Goal: Transaction & Acquisition: Purchase product/service

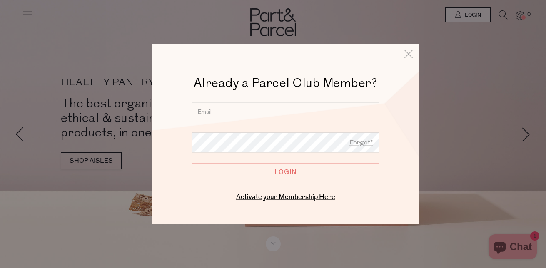
click at [257, 112] on input "email" at bounding box center [286, 112] width 188 height 20
type input "saltbush9@hotmail.com.au"
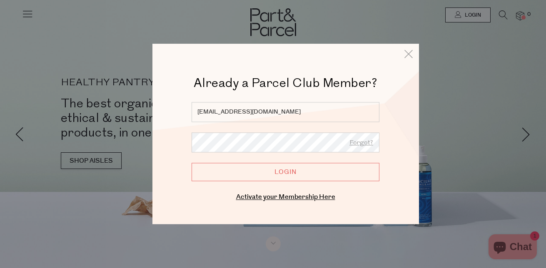
click at [192, 163] on input "Login" at bounding box center [286, 172] width 188 height 18
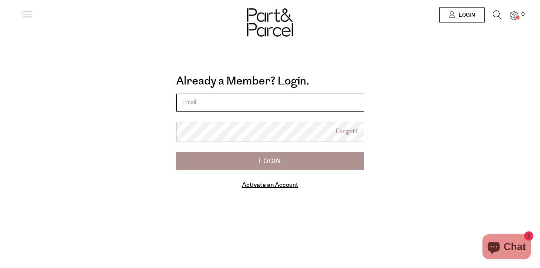
click at [247, 109] on input "email" at bounding box center [270, 103] width 188 height 18
type input "saltbush9@hotmail.com.au"
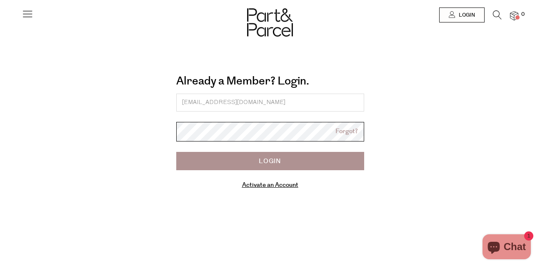
click at [231, 133] on body "Ready to stock up? Close No items in your parcel. Loading Join to Save on this …" at bounding box center [270, 205] width 540 height 411
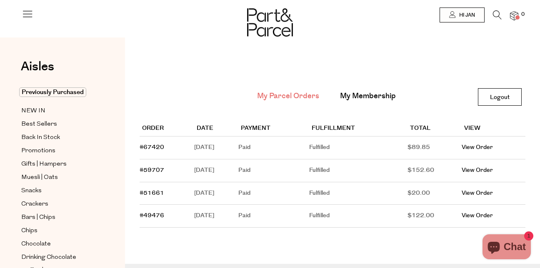
click at [515, 15] on img at bounding box center [514, 16] width 8 height 10
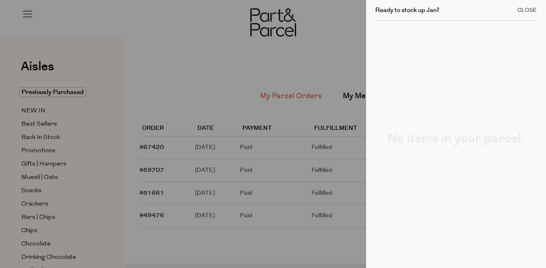
click at [521, 10] on div "Close" at bounding box center [527, 9] width 20 height 5
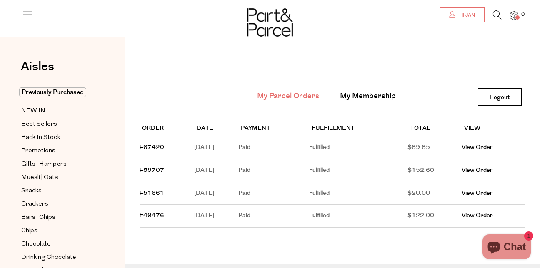
click at [469, 14] on span "Hi Jan" at bounding box center [466, 15] width 18 height 7
click at [379, 95] on link "My Membership" at bounding box center [368, 96] width 56 height 11
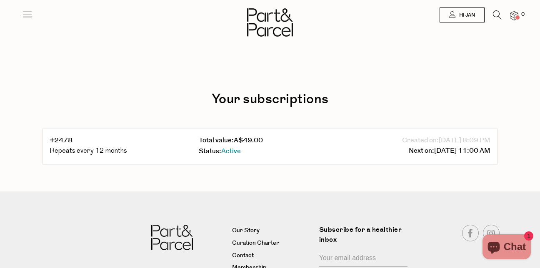
click at [265, 21] on img at bounding box center [270, 22] width 46 height 28
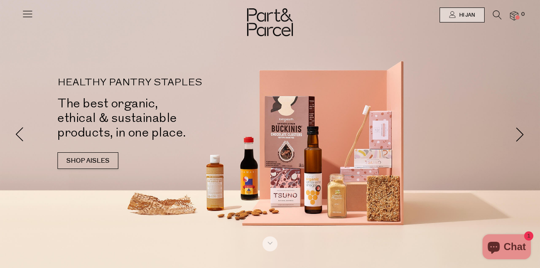
click at [30, 15] on icon at bounding box center [28, 14] width 12 height 12
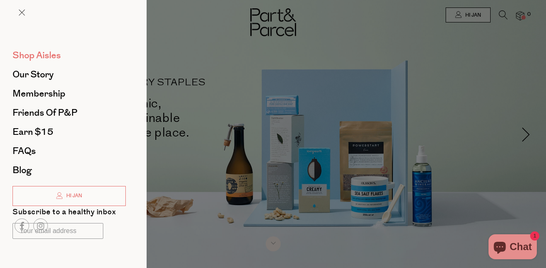
click at [31, 57] on span "Shop Aisles" at bounding box center [36, 55] width 48 height 13
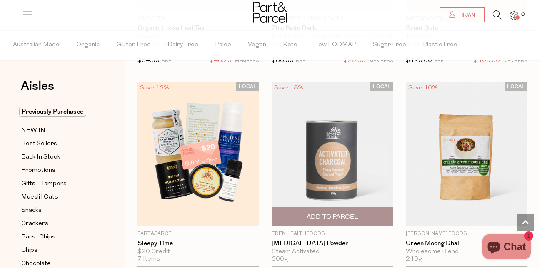
scroll to position [3291, 0]
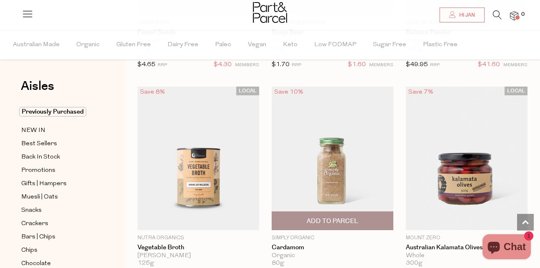
scroll to position [6956, 0]
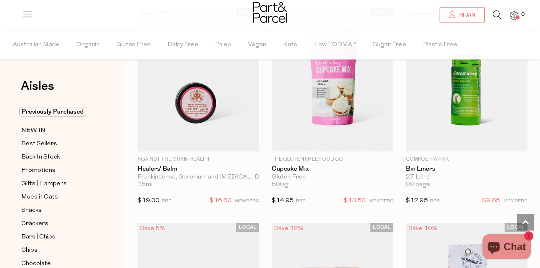
scroll to position [10247, 0]
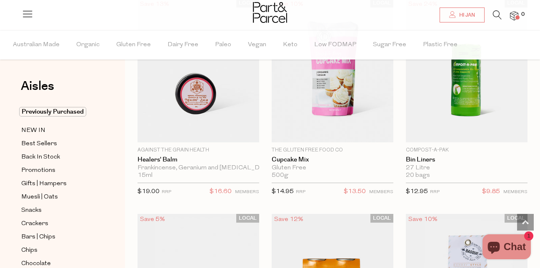
click at [495, 15] on icon at bounding box center [497, 14] width 9 height 9
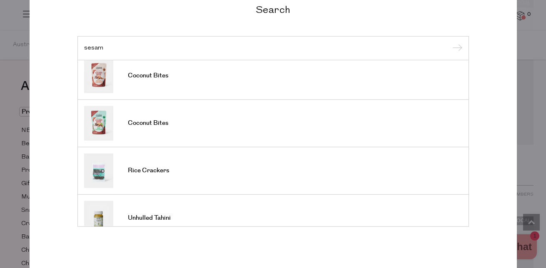
scroll to position [307, 0]
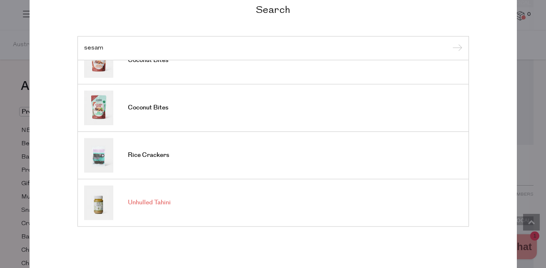
type input "sesam"
click at [145, 203] on span "Unhulled Tahini" at bounding box center [149, 203] width 43 height 8
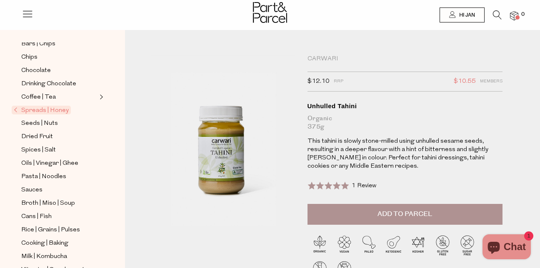
scroll to position [167, 0]
click at [30, 145] on span "Spices | Salt" at bounding box center [38, 150] width 35 height 10
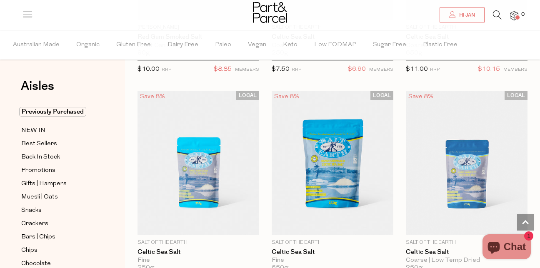
scroll to position [541, 0]
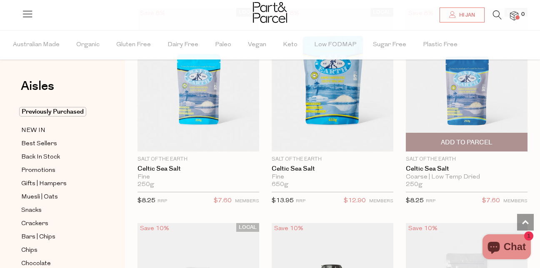
click at [490, 139] on span "Add To Parcel" at bounding box center [467, 142] width 52 height 9
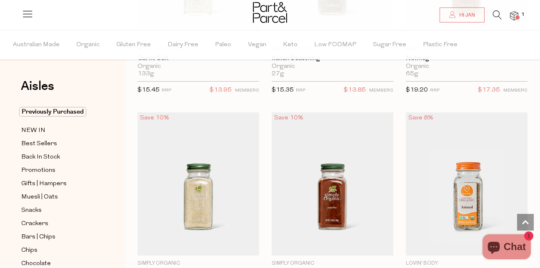
scroll to position [1999, 0]
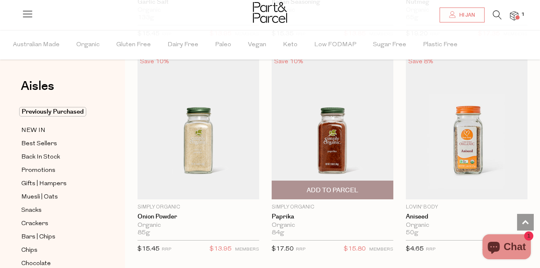
click at [334, 160] on img at bounding box center [333, 128] width 122 height 144
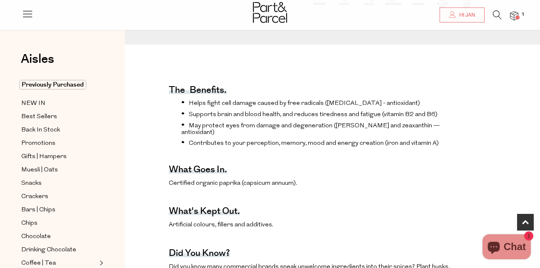
scroll to position [250, 0]
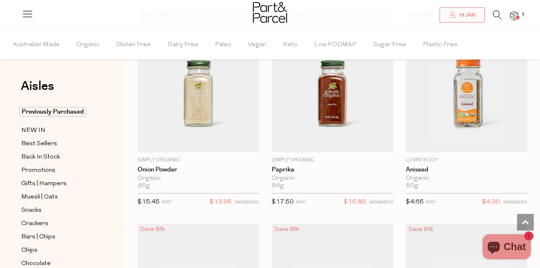
scroll to position [1999, 0]
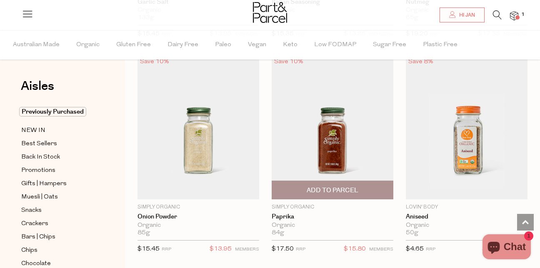
click at [328, 186] on span "Add To Parcel" at bounding box center [333, 190] width 52 height 9
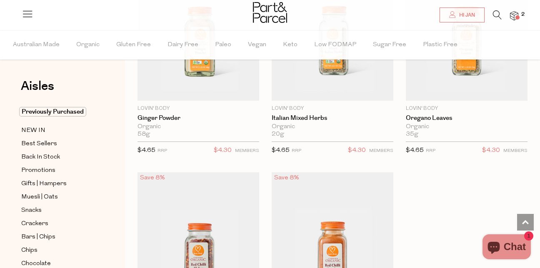
scroll to position [3416, 0]
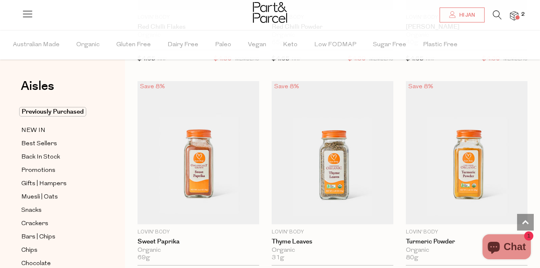
scroll to position [3707, 0]
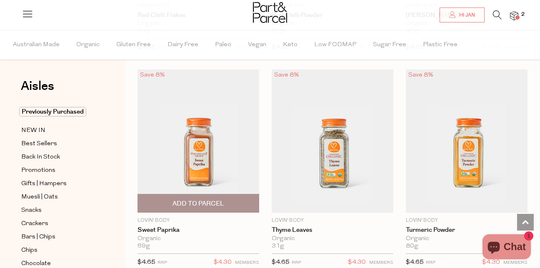
click at [209, 200] on span "Add To Parcel" at bounding box center [198, 204] width 52 height 9
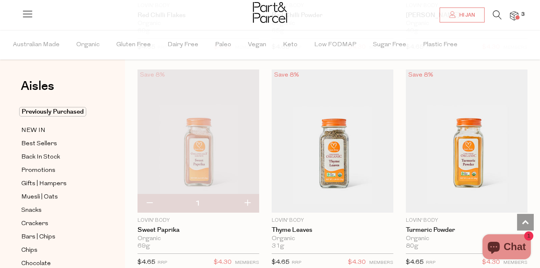
click at [510, 14] on img at bounding box center [514, 16] width 8 height 10
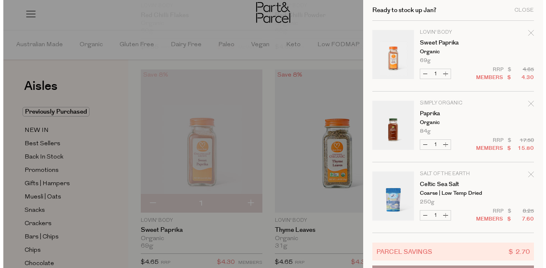
scroll to position [3749, 0]
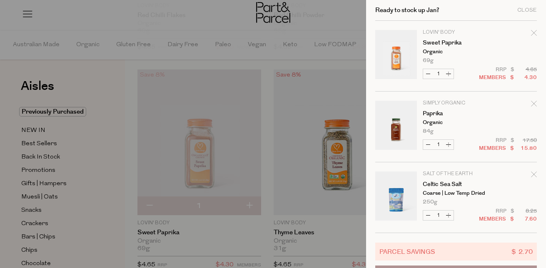
click at [531, 104] on g "Remove Paprika" at bounding box center [533, 103] width 5 height 5
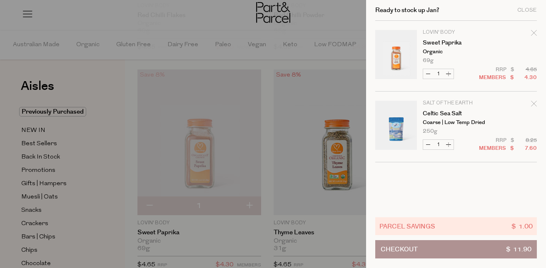
click at [346, 8] on div at bounding box center [273, 134] width 546 height 268
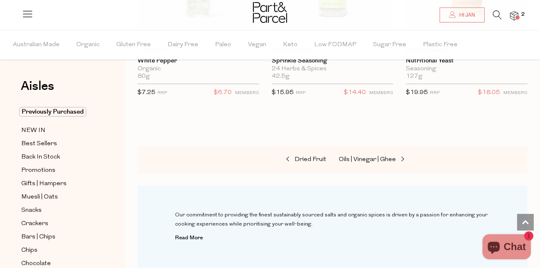
scroll to position [4124, 0]
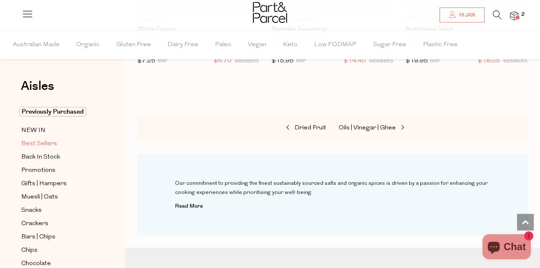
click at [51, 142] on span "Best Sellers" at bounding box center [39, 144] width 36 height 10
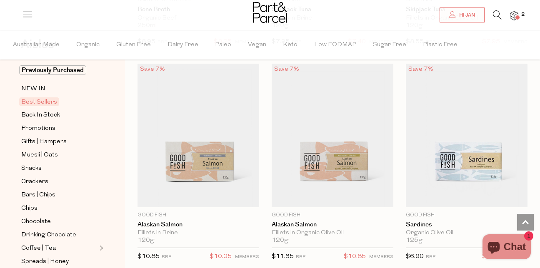
scroll to position [1171, 0]
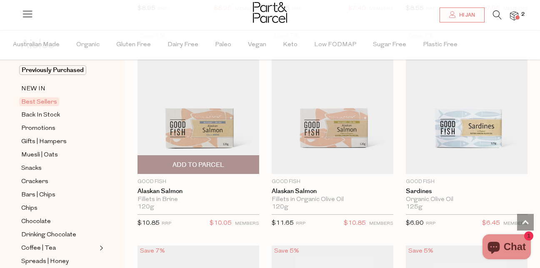
click at [194, 161] on span "Add To Parcel" at bounding box center [198, 165] width 52 height 9
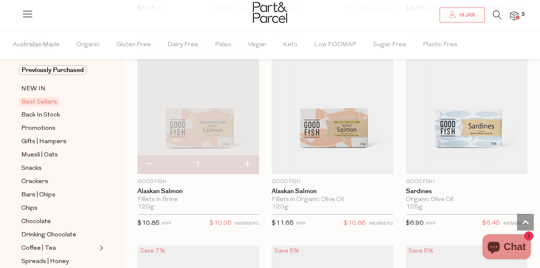
click at [250, 163] on button "button" at bounding box center [247, 164] width 24 height 18
type input "2"
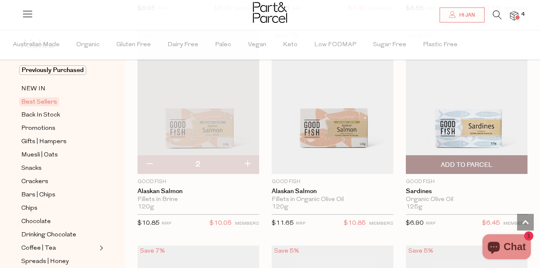
click at [462, 162] on span "Add To Parcel" at bounding box center [467, 165] width 52 height 9
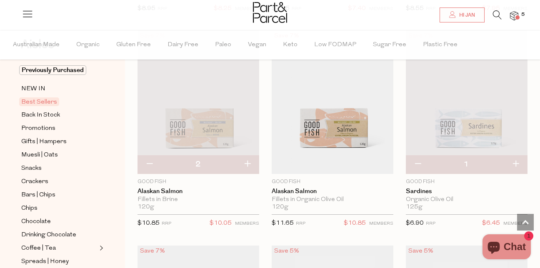
click at [518, 160] on button "button" at bounding box center [516, 164] width 24 height 18
type input "2"
click at [516, 160] on button "button" at bounding box center [516, 164] width 24 height 18
type input "3"
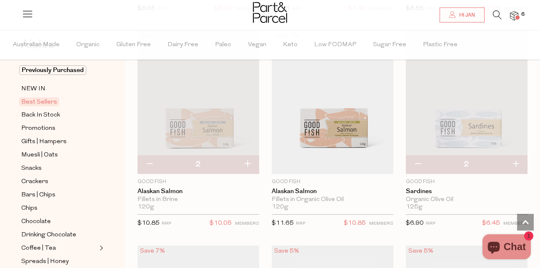
type input "3"
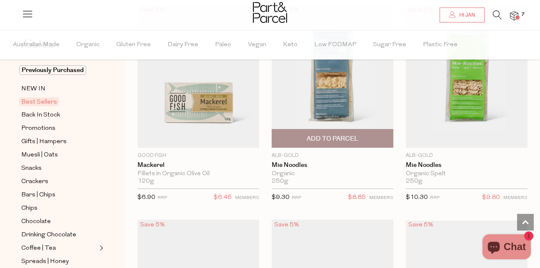
scroll to position [1421, 0]
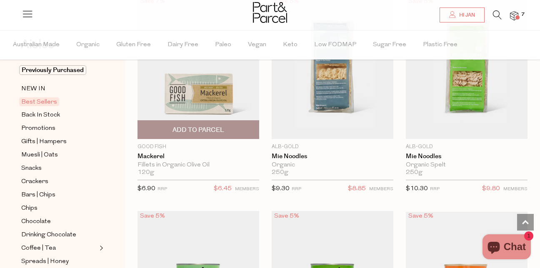
click at [240, 125] on span "Add To Parcel" at bounding box center [198, 130] width 117 height 18
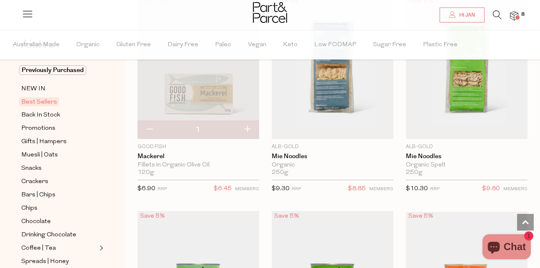
click at [246, 123] on button "button" at bounding box center [247, 130] width 24 height 18
type input "2"
click at [245, 126] on button "button" at bounding box center [247, 130] width 24 height 18
type input "3"
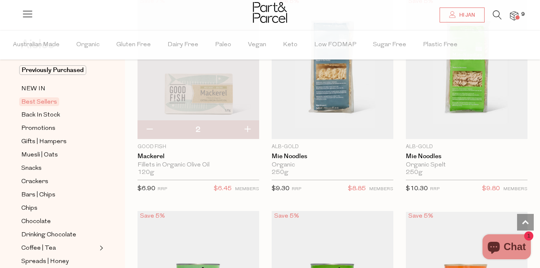
type input "3"
click at [245, 127] on button "button" at bounding box center [247, 130] width 24 height 18
type input "4"
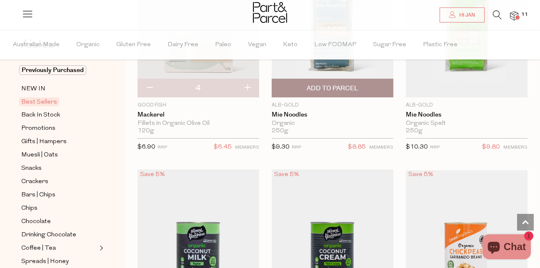
scroll to position [1587, 0]
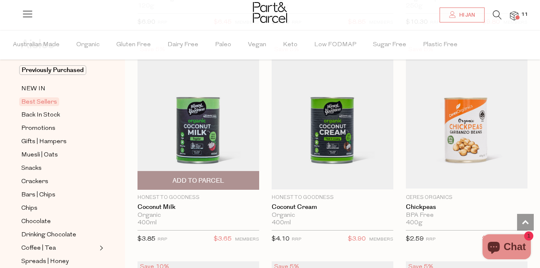
click at [210, 177] on span "Add To Parcel" at bounding box center [198, 181] width 52 height 9
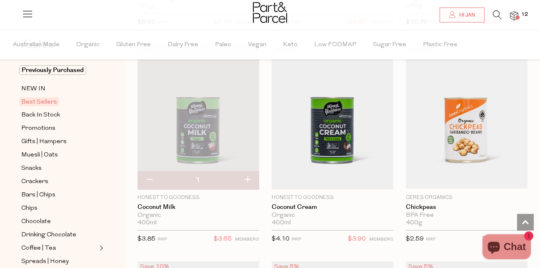
click at [151, 175] on button "button" at bounding box center [149, 180] width 24 height 18
type input "0"
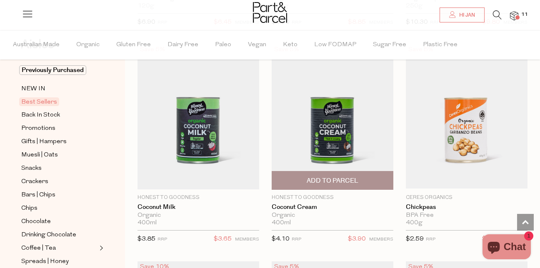
click at [327, 177] on span "Add To Parcel" at bounding box center [333, 181] width 52 height 9
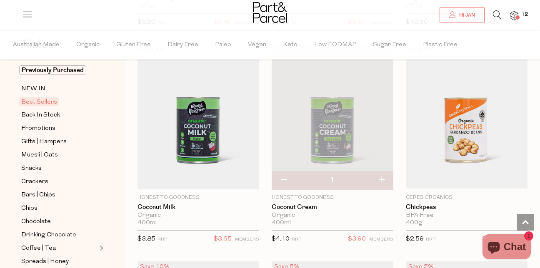
click at [383, 176] on button "button" at bounding box center [381, 180] width 24 height 18
type input "2"
click at [381, 177] on button "button" at bounding box center [381, 180] width 24 height 18
type input "3"
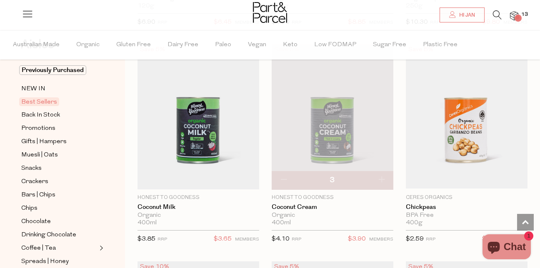
click at [381, 177] on button "button" at bounding box center [381, 180] width 24 height 18
type input "4"
click at [381, 177] on button "button" at bounding box center [381, 180] width 24 height 18
type input "5"
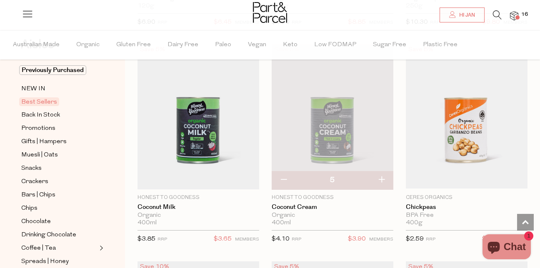
click at [381, 177] on button "button" at bounding box center [381, 180] width 24 height 18
type input "6"
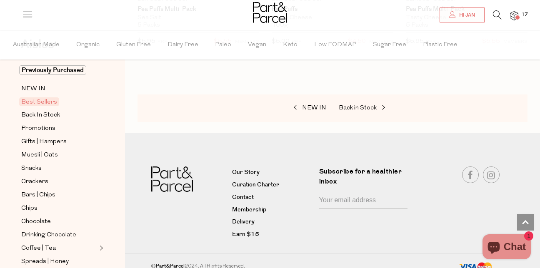
scroll to position [3078, 0]
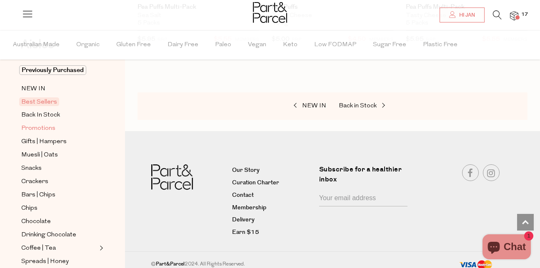
click at [39, 127] on span "Promotions" at bounding box center [38, 129] width 34 height 10
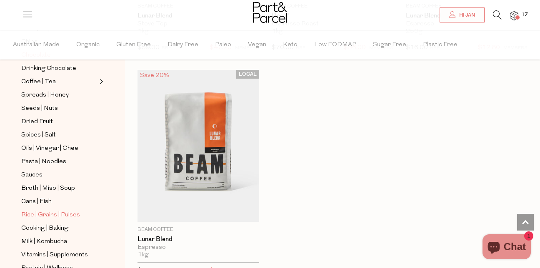
scroll to position [250, 0]
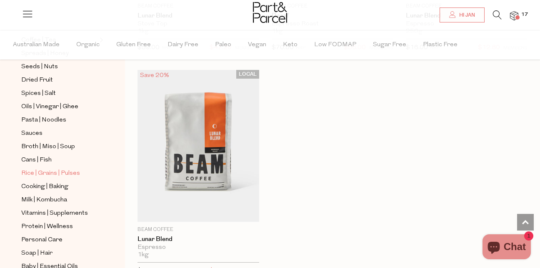
click at [75, 169] on span "Rice | Grains | Pulses" at bounding box center [50, 174] width 59 height 10
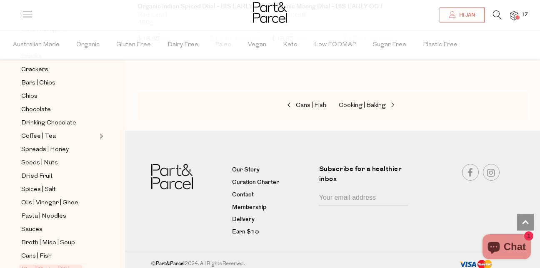
scroll to position [167, 0]
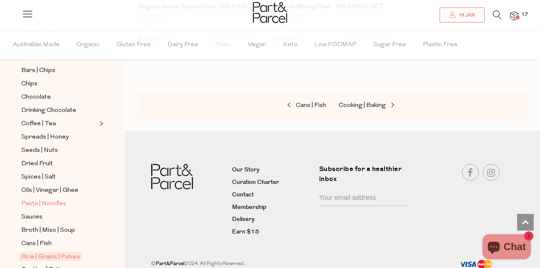
click at [59, 199] on span "Pasta | Noodles" at bounding box center [43, 204] width 45 height 10
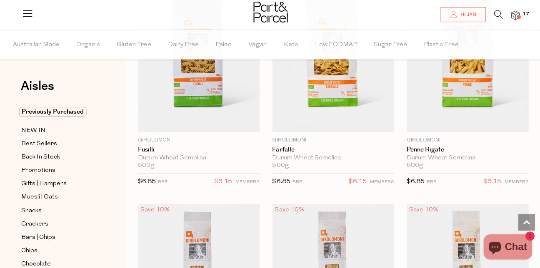
scroll to position [1849, 0]
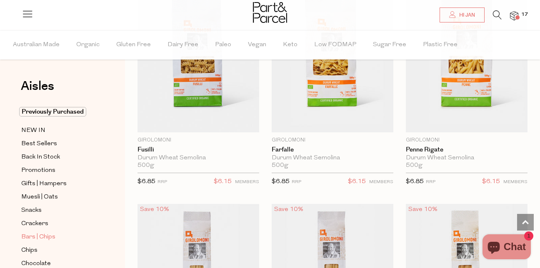
drag, startPoint x: 545, startPoint y: 135, endPoint x: 31, endPoint y: 235, distance: 523.1
click at [31, 235] on span "Bars | Chips" at bounding box center [38, 237] width 34 height 10
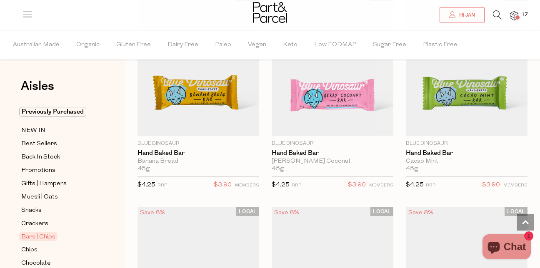
scroll to position [1633, 0]
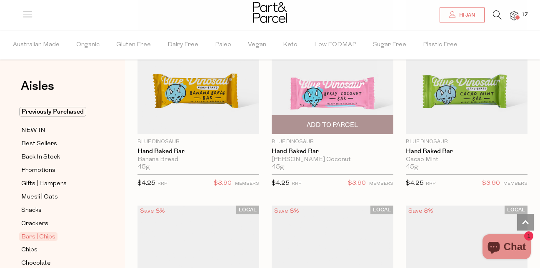
click at [339, 117] on span "Add To Parcel" at bounding box center [332, 125] width 117 height 18
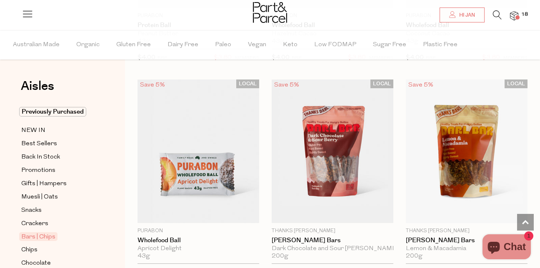
scroll to position [3266, 0]
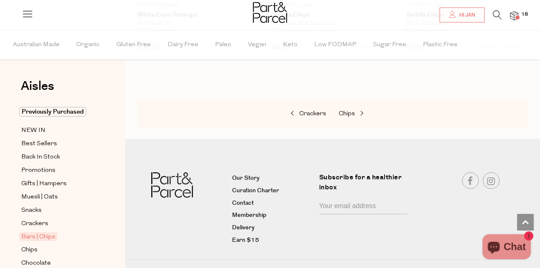
scroll to position [5035, 0]
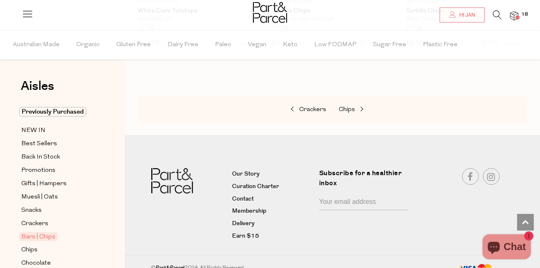
click at [496, 13] on icon at bounding box center [497, 14] width 9 height 9
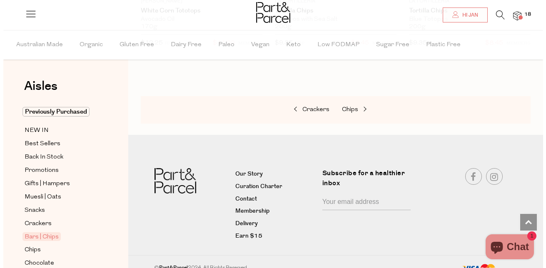
scroll to position [5092, 0]
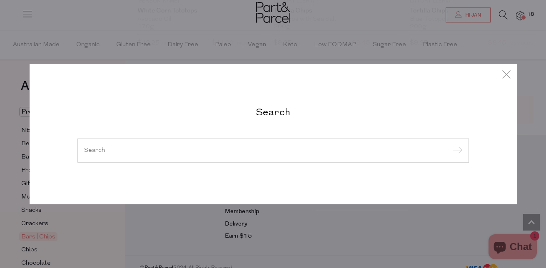
type input "n"
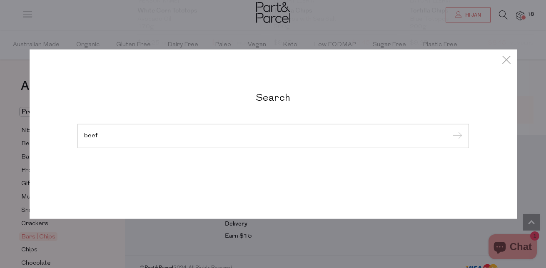
type input "beef"
click at [450, 130] on input "submit" at bounding box center [456, 136] width 12 height 12
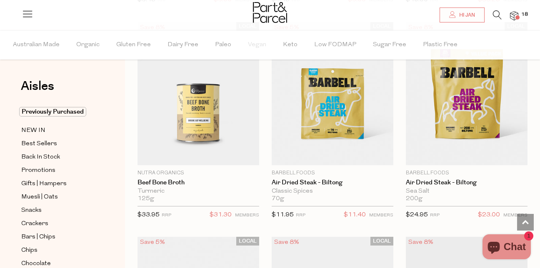
scroll to position [2016, 0]
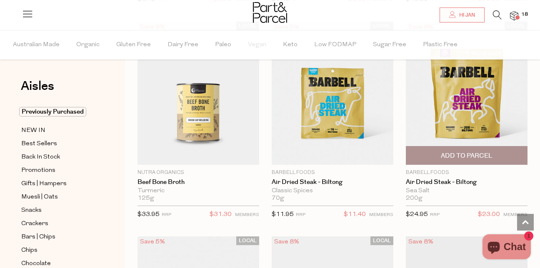
click at [458, 153] on span "Add To Parcel" at bounding box center [467, 156] width 52 height 9
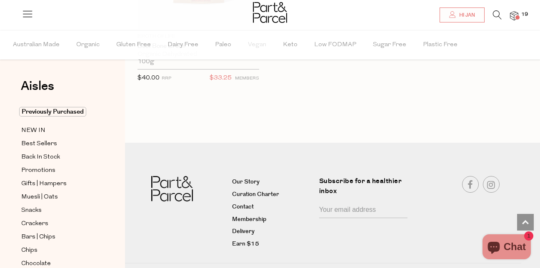
scroll to position [2810, 0]
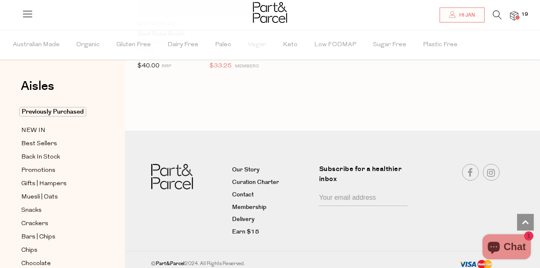
click at [458, 153] on nav "Our Story Curation Charter Contact Membership Delivery Earn $15 Subscribe for a…" at bounding box center [270, 202] width 540 height 143
drag, startPoint x: 48, startPoint y: 162, endPoint x: 40, endPoint y: 181, distance: 20.7
drag, startPoint x: 40, startPoint y: 181, endPoint x: 35, endPoint y: 202, distance: 21.3
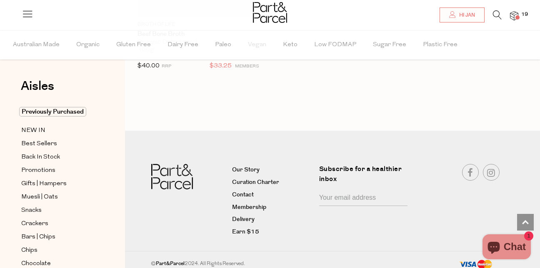
drag, startPoint x: 23, startPoint y: 0, endPoint x: 392, endPoint y: 110, distance: 384.1
click at [392, 110] on div at bounding box center [332, 109] width 390 height 21
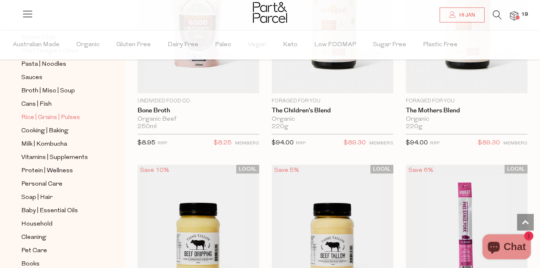
scroll to position [246, 0]
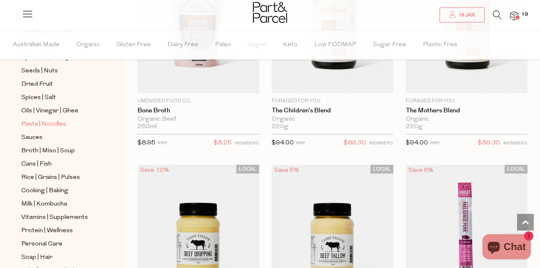
click at [50, 120] on span "Pasta | Noodles" at bounding box center [43, 125] width 45 height 10
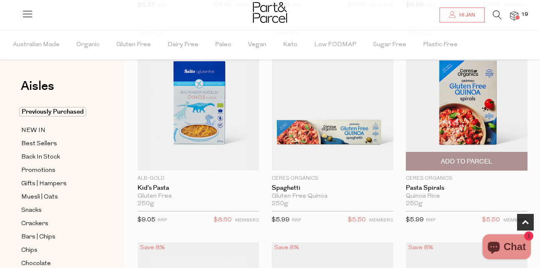
scroll to position [292, 0]
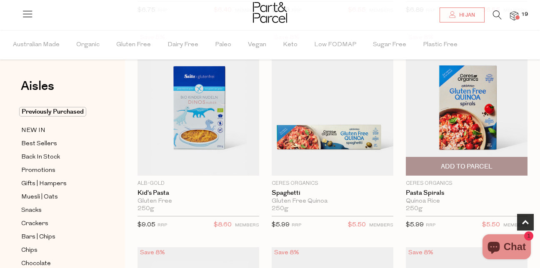
click at [488, 162] on span "Add To Parcel" at bounding box center [467, 166] width 52 height 9
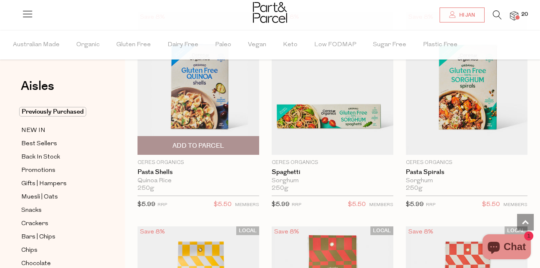
scroll to position [541, 0]
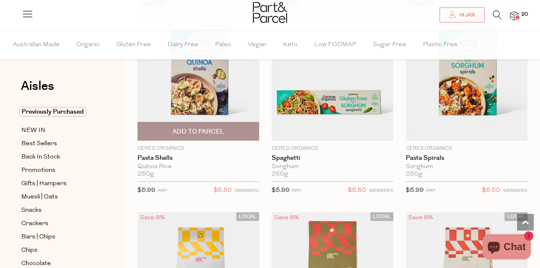
click at [232, 129] on span "Add To Parcel" at bounding box center [198, 131] width 117 height 18
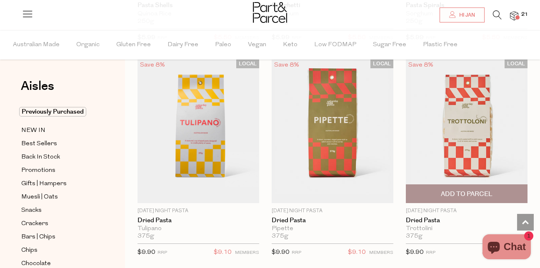
scroll to position [708, 0]
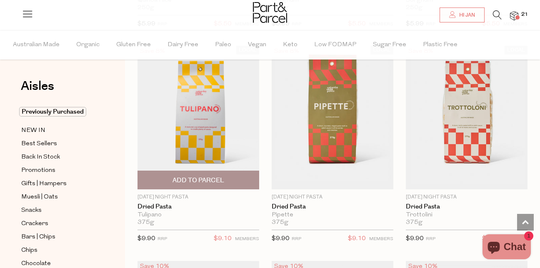
click at [215, 125] on img at bounding box center [198, 118] width 122 height 144
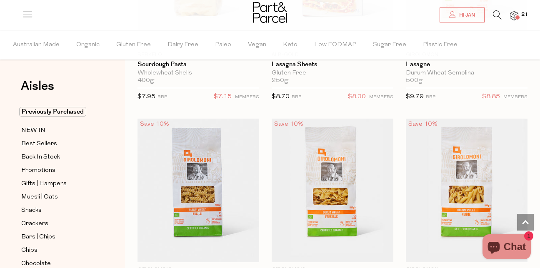
scroll to position [1791, 0]
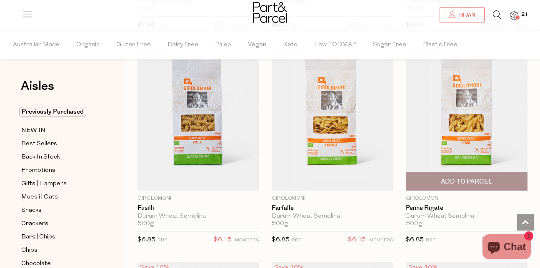
click at [464, 110] on img at bounding box center [467, 119] width 122 height 144
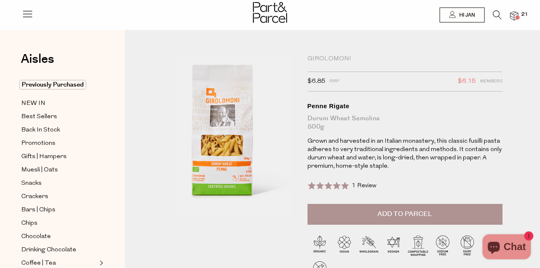
click at [495, 5] on div at bounding box center [270, 13] width 540 height 27
click at [502, 12] on li "21" at bounding box center [510, 15] width 17 height 11
click at [494, 13] on icon at bounding box center [497, 14] width 9 height 9
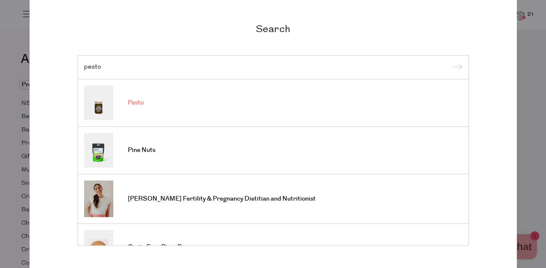
type input "pesto"
click at [98, 109] on img at bounding box center [98, 102] width 29 height 35
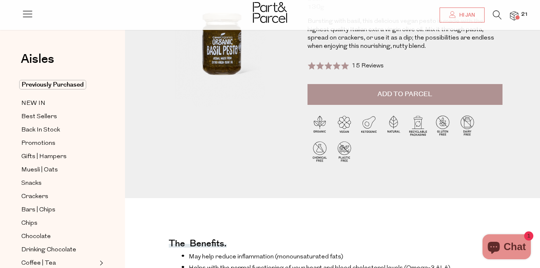
scroll to position [125, 0]
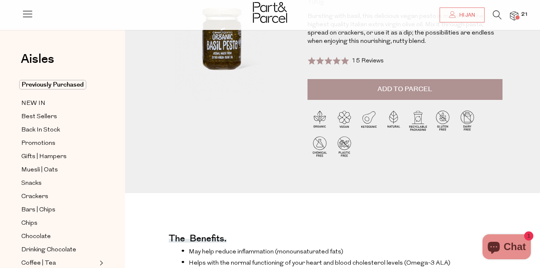
click at [463, 90] on button "Add to Parcel" at bounding box center [404, 89] width 195 height 21
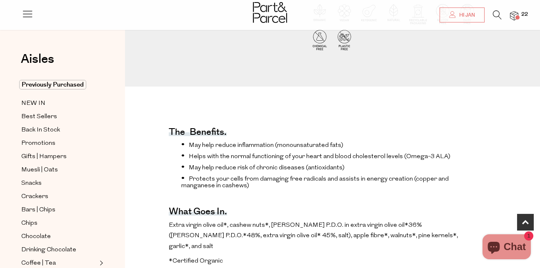
scroll to position [250, 0]
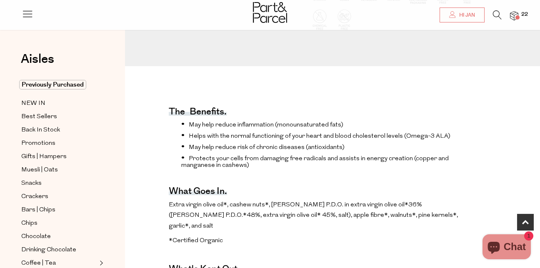
click at [528, 239] on span "1" at bounding box center [528, 236] width 9 height 9
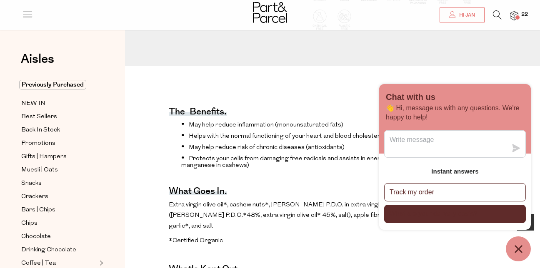
click at [487, 212] on button "What are your delivery costs?" at bounding box center [455, 214] width 142 height 18
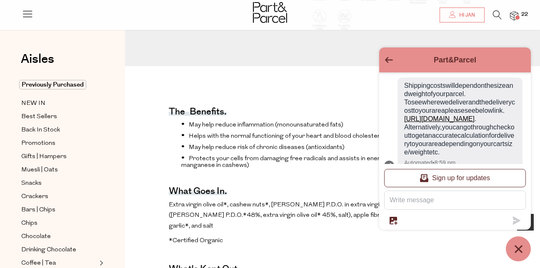
scroll to position [41, 0]
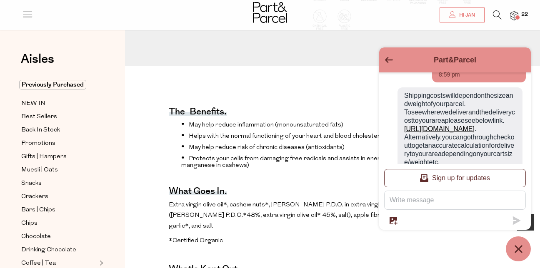
click at [454, 132] on link "[URL][DOMAIN_NAME]" at bounding box center [439, 128] width 70 height 7
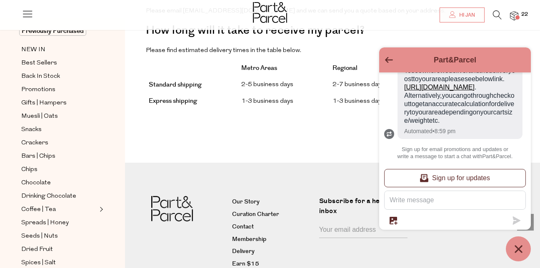
scroll to position [798, 0]
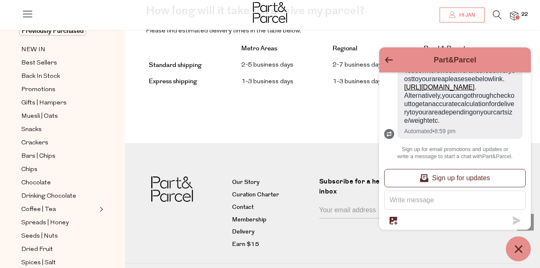
click at [389, 64] on button "Go back to the main screen" at bounding box center [389, 60] width 8 height 7
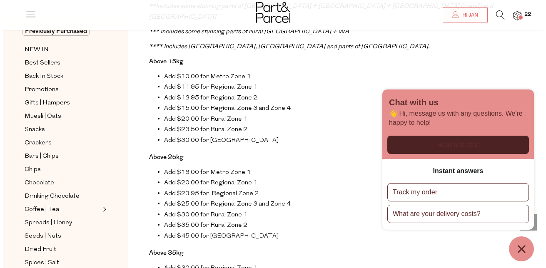
scroll to position [423, 0]
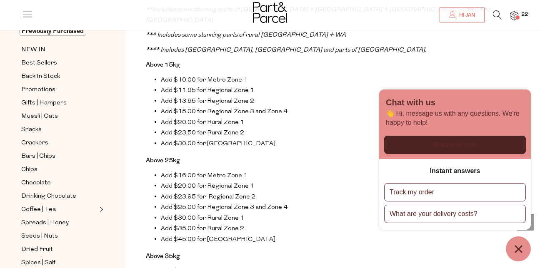
click at [515, 12] on img at bounding box center [514, 16] width 8 height 10
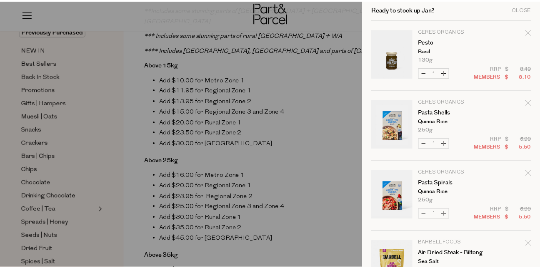
scroll to position [0, 0]
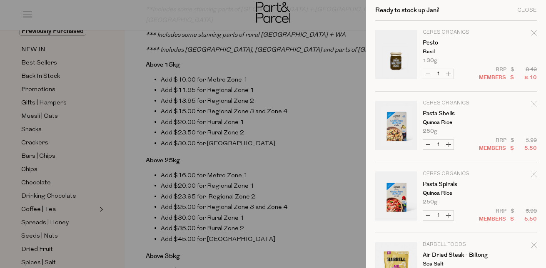
click at [126, 127] on div at bounding box center [273, 134] width 546 height 268
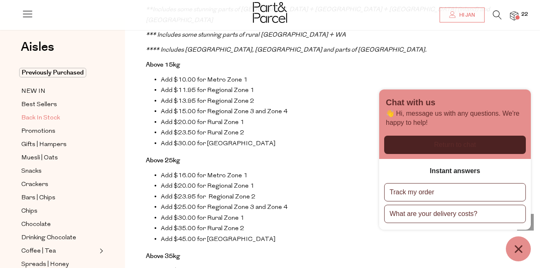
click at [48, 114] on span "Back In Stock" at bounding box center [40, 118] width 39 height 10
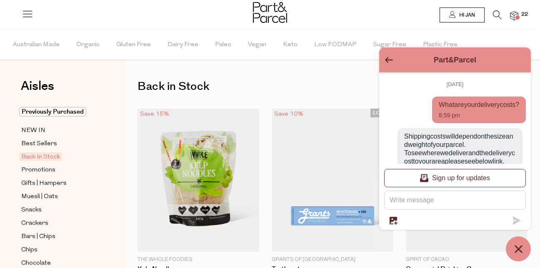
scroll to position [124, 0]
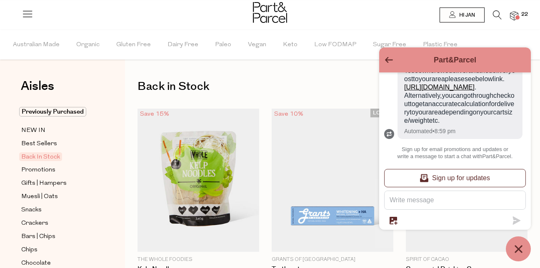
click at [389, 62] on icon "Go back to the main screen" at bounding box center [389, 60] width 8 height 6
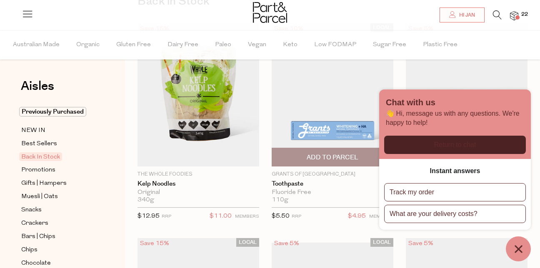
scroll to position [125, 0]
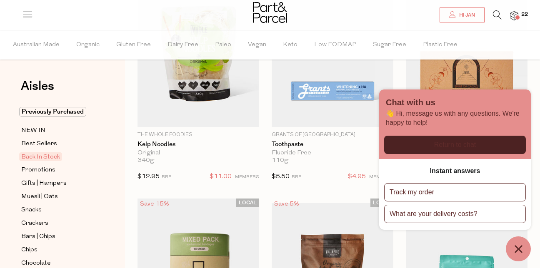
click at [518, 243] on icon "Chat window" at bounding box center [518, 249] width 13 height 13
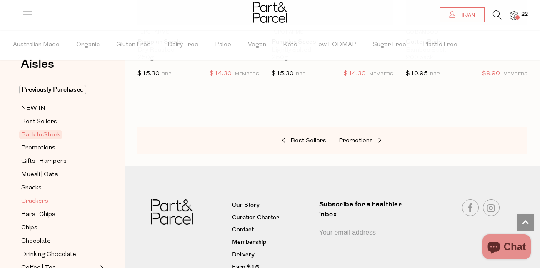
scroll to position [42, 0]
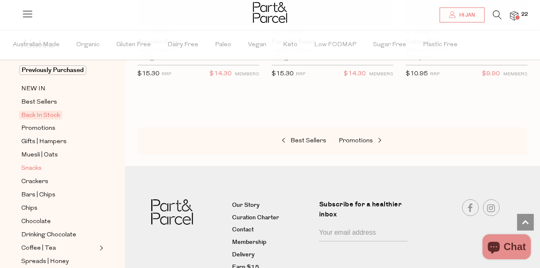
click at [40, 166] on span "Snacks" at bounding box center [31, 169] width 20 height 10
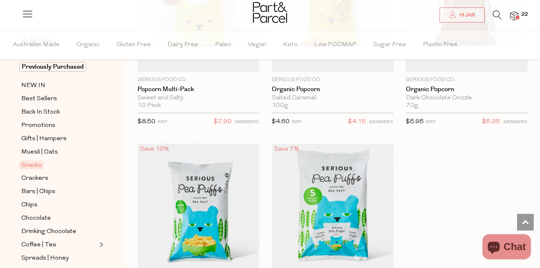
scroll to position [167, 0]
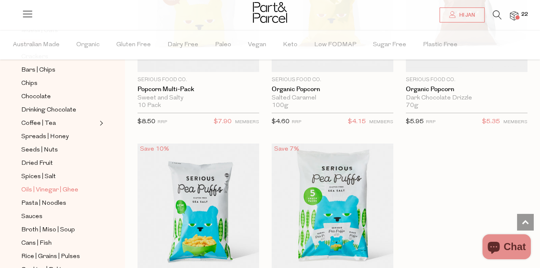
click at [59, 185] on span "Oils | Vinegar | Ghee" at bounding box center [49, 190] width 57 height 10
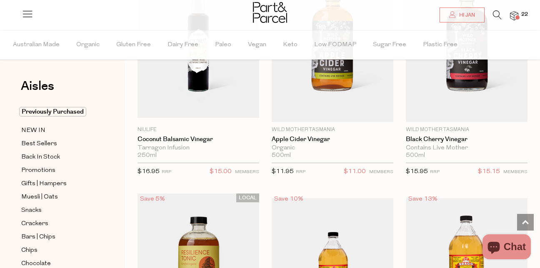
scroll to position [2946, 0]
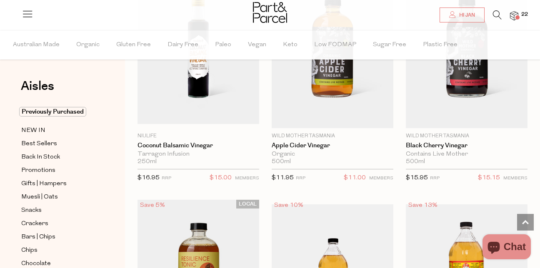
click at [493, 15] on icon at bounding box center [497, 14] width 9 height 9
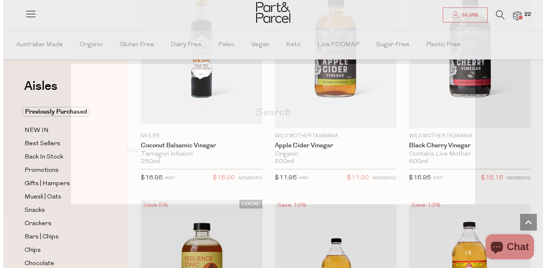
scroll to position [2978, 0]
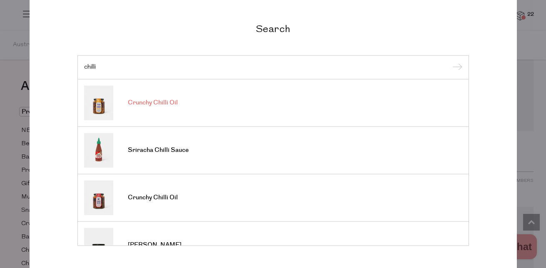
type input "chilli"
click at [142, 104] on span "Crunchy Chilli Oil" at bounding box center [153, 103] width 50 height 8
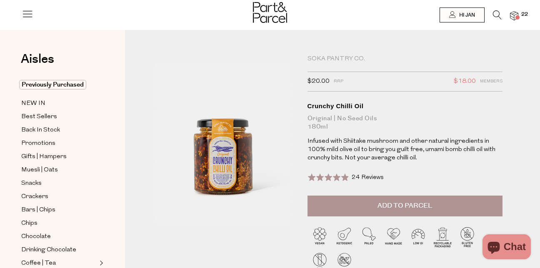
click at [499, 15] on icon at bounding box center [497, 14] width 9 height 9
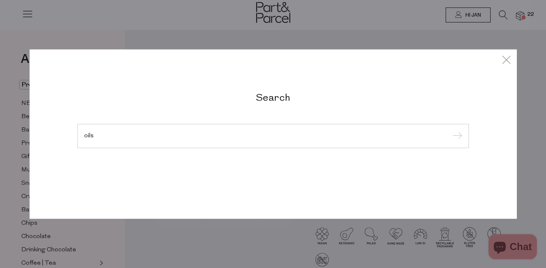
type input "oils"
click at [450, 130] on input "submit" at bounding box center [456, 136] width 12 height 12
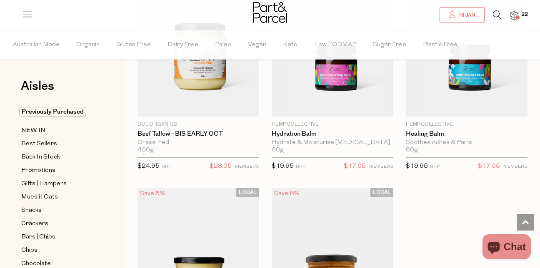
scroll to position [3416, 0]
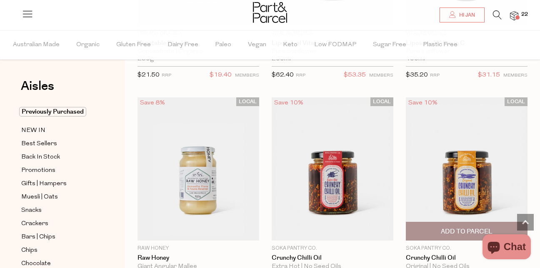
scroll to position [4624, 0]
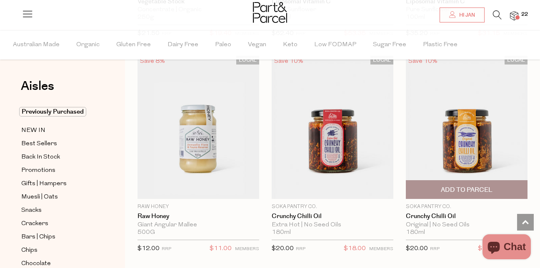
click at [459, 186] on span "Add To Parcel" at bounding box center [467, 190] width 52 height 9
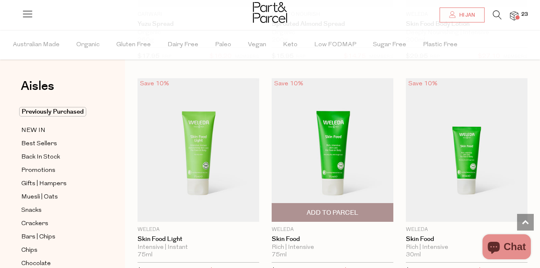
scroll to position [5915, 0]
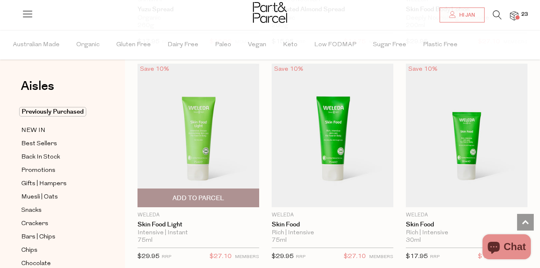
click at [196, 133] on img at bounding box center [198, 136] width 122 height 144
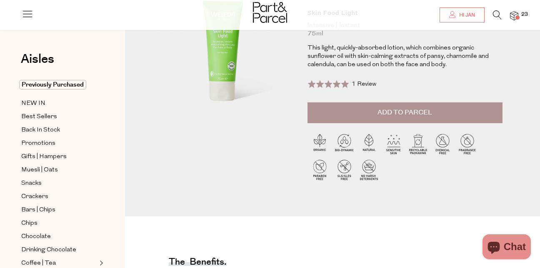
scroll to position [42, 0]
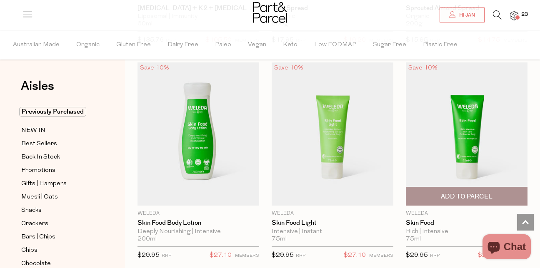
scroll to position [2208, 0]
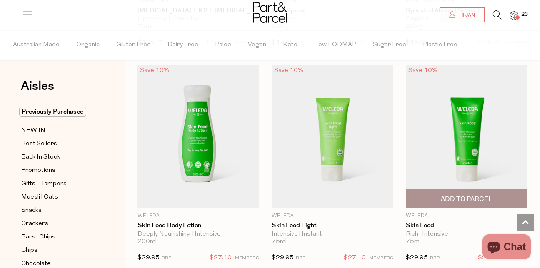
click at [474, 142] on img at bounding box center [467, 137] width 122 height 144
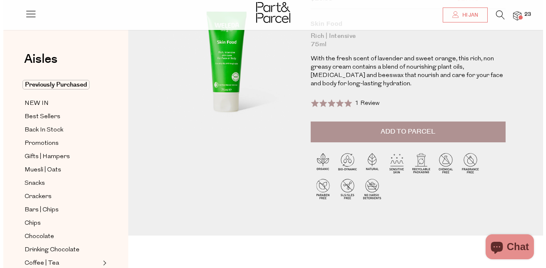
scroll to position [83, 0]
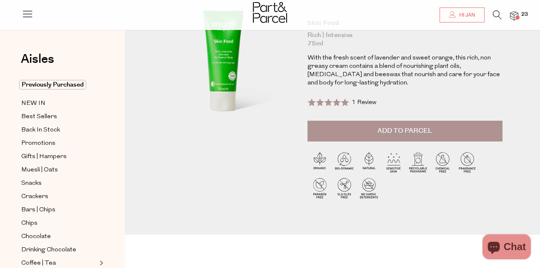
click at [423, 132] on span "Add to Parcel" at bounding box center [404, 131] width 55 height 10
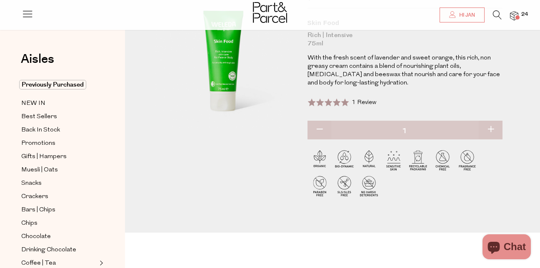
click at [518, 16] on span at bounding box center [517, 17] width 4 height 4
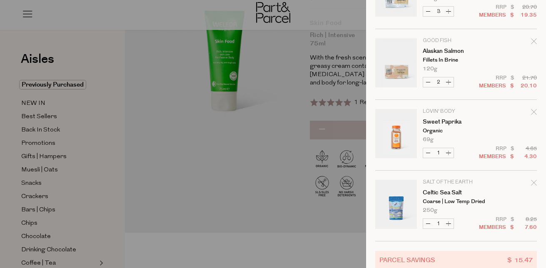
scroll to position [740, 0]
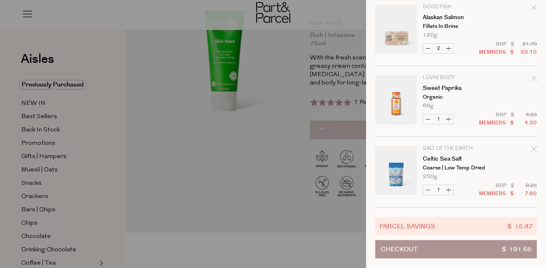
click at [467, 240] on button "Checkout $ 191.65" at bounding box center [456, 249] width 162 height 18
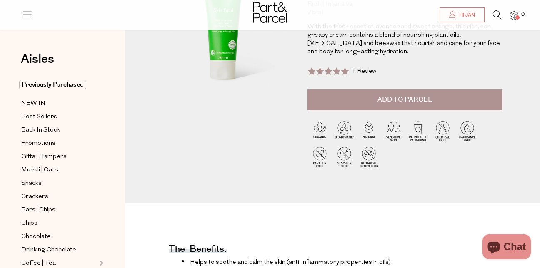
scroll to position [125, 0]
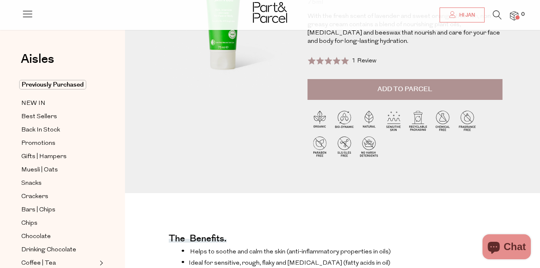
click at [517, 16] on span at bounding box center [517, 17] width 4 height 4
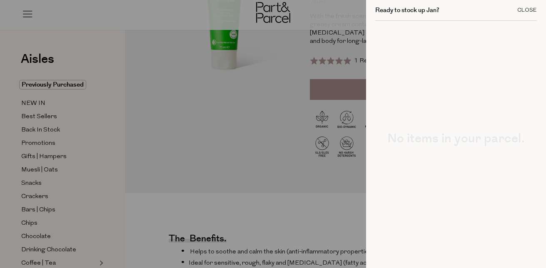
click at [522, 10] on div "Close" at bounding box center [527, 9] width 20 height 5
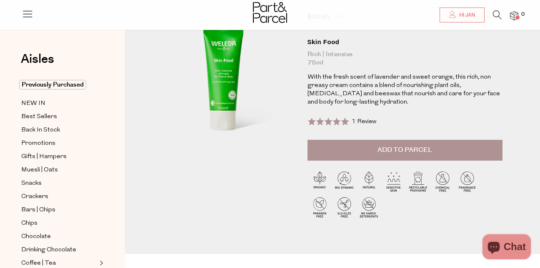
scroll to position [0, 0]
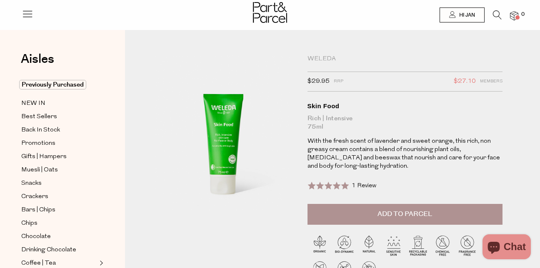
click at [516, 15] on span at bounding box center [517, 17] width 4 height 4
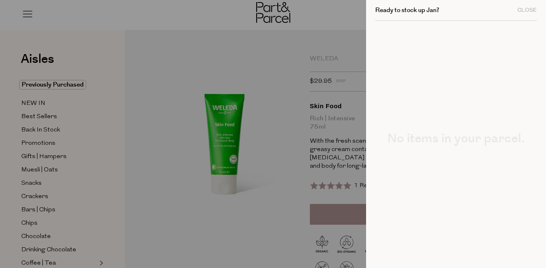
drag, startPoint x: 519, startPoint y: 11, endPoint x: 512, endPoint y: 12, distance: 8.0
click at [518, 12] on div "Close" at bounding box center [527, 9] width 20 height 5
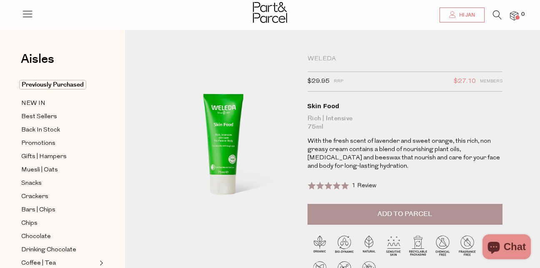
click at [470, 18] on span "Hi Jan" at bounding box center [466, 15] width 18 height 7
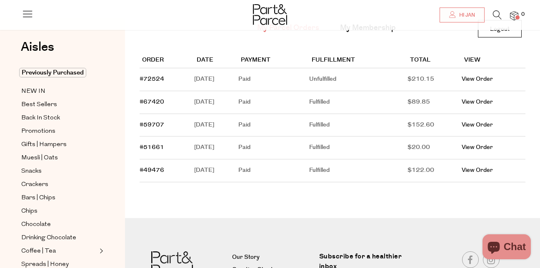
scroll to position [83, 0]
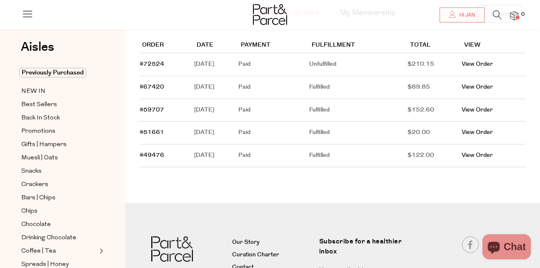
click at [213, 63] on td "October 05, 2025" at bounding box center [216, 64] width 44 height 23
click at [493, 63] on link "View Order" at bounding box center [477, 64] width 31 height 8
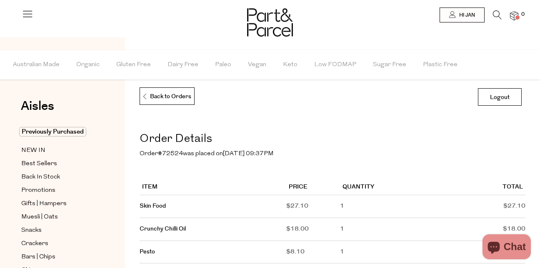
click at [513, 16] on img at bounding box center [514, 16] width 8 height 10
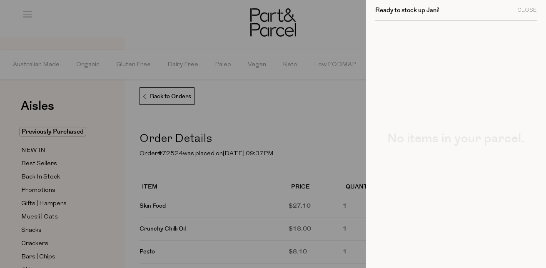
click at [523, 5] on div "Ready to stock up Jan? Close" at bounding box center [456, 10] width 162 height 21
click at [522, 11] on div "Close" at bounding box center [527, 9] width 20 height 5
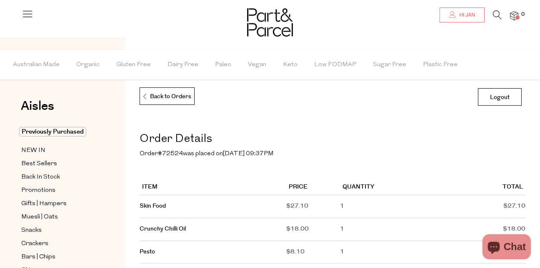
click at [476, 16] on link "Hi Jan" at bounding box center [461, 14] width 45 height 15
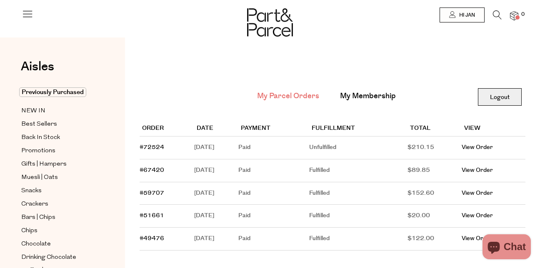
click at [504, 97] on link "Logout" at bounding box center [500, 96] width 44 height 17
